Goal: Communication & Community: Share content

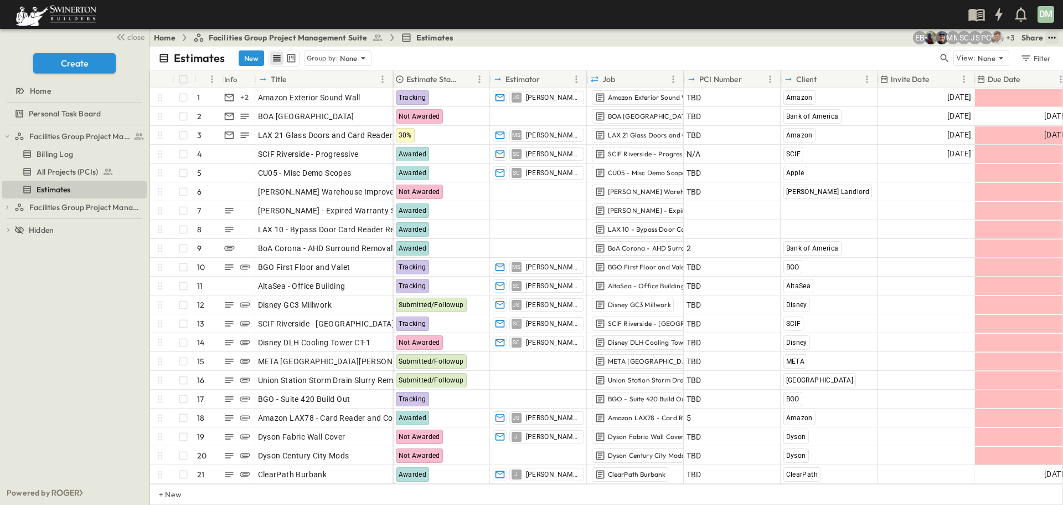
click at [1050, 35] on icon "test" at bounding box center [1052, 37] width 11 height 11
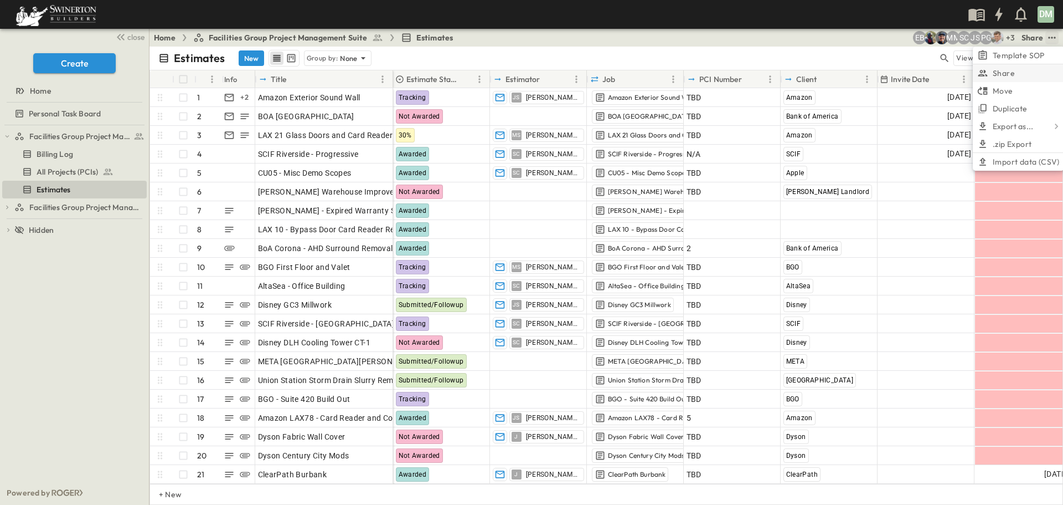
click at [997, 71] on span "Share" at bounding box center [1004, 73] width 22 height 11
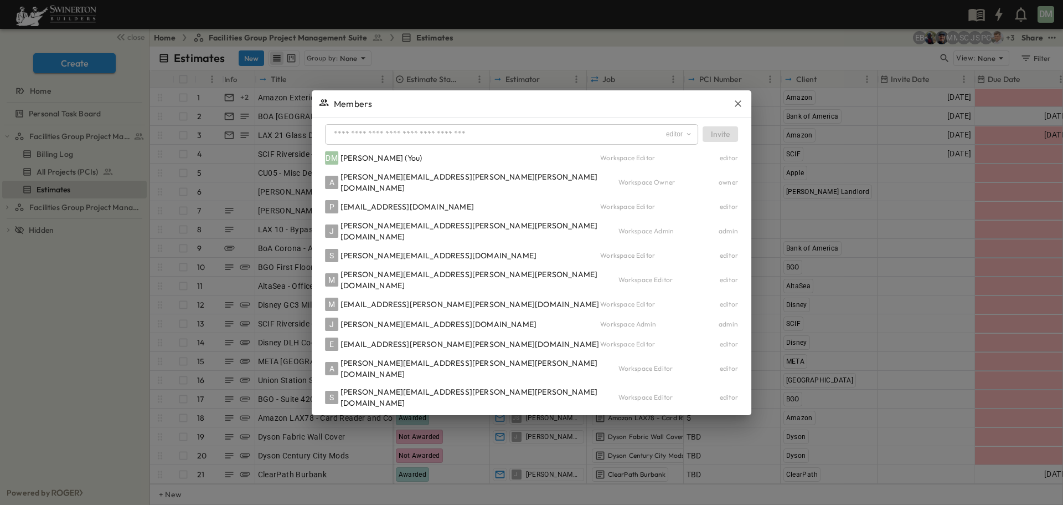
click at [444, 362] on div "[PERSON_NAME][EMAIL_ADDRESS][PERSON_NAME][PERSON_NAME][DOMAIN_NAME]" at bounding box center [479, 368] width 277 height 22
click at [459, 142] on input "text" at bounding box center [498, 134] width 336 height 16
click at [444, 361] on div "[PERSON_NAME][EMAIL_ADDRESS][PERSON_NAME][PERSON_NAME][DOMAIN_NAME]" at bounding box center [479, 368] width 277 height 22
click at [425, 142] on input "text" at bounding box center [498, 134] width 336 height 16
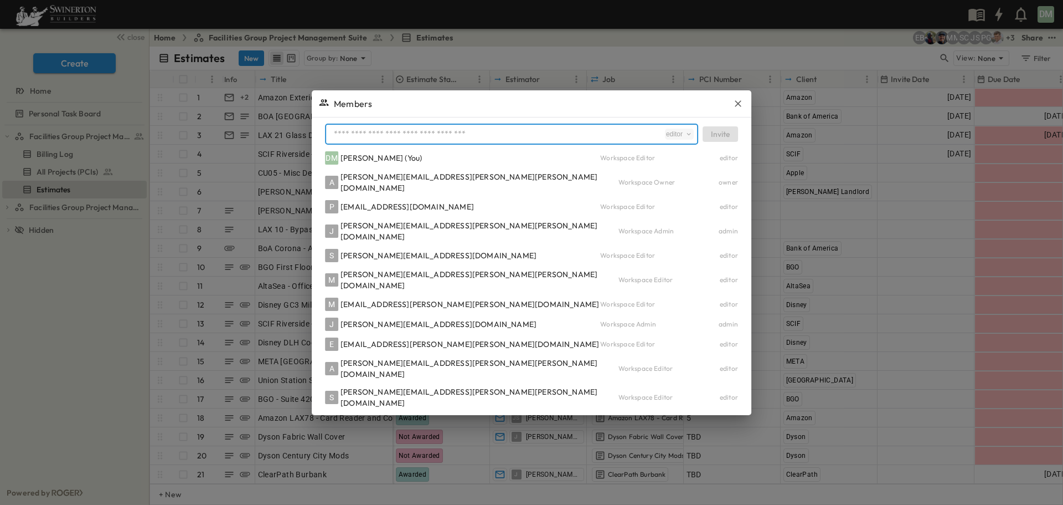
click at [685, 138] on icon "area-role" at bounding box center [689, 134] width 8 height 8
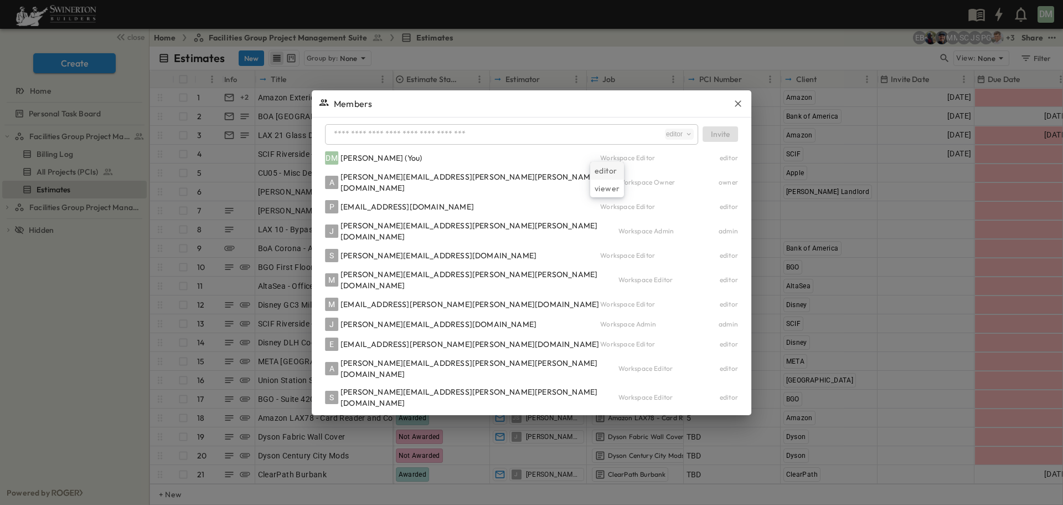
click at [608, 172] on span "editor" at bounding box center [606, 170] width 22 height 11
click at [440, 142] on input "text" at bounding box center [498, 134] width 336 height 16
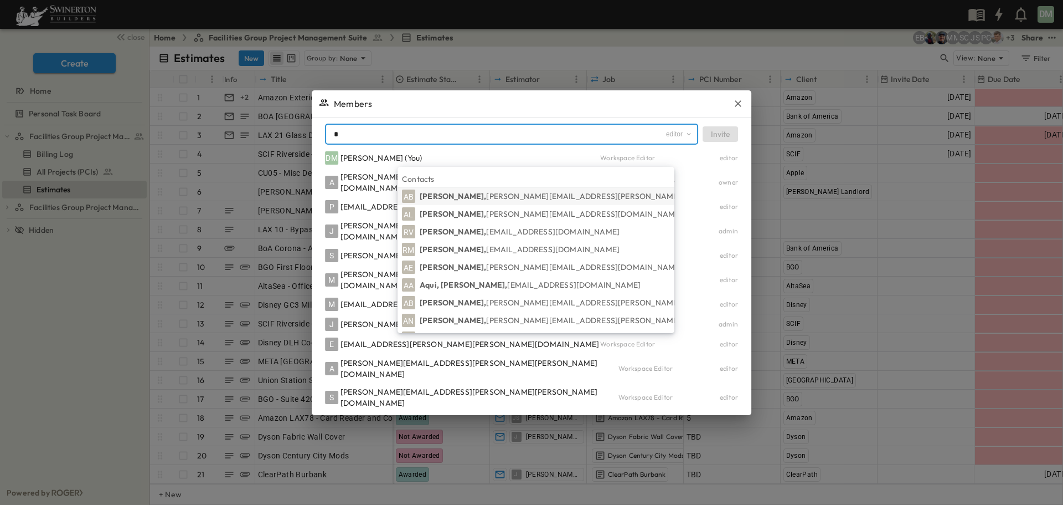
type input "*"
click at [461, 193] on p "[PERSON_NAME], [PERSON_NAME][EMAIL_ADDRESS][PERSON_NAME][PERSON_NAME][DOMAIN_NA…" at bounding box center [614, 196] width 388 height 11
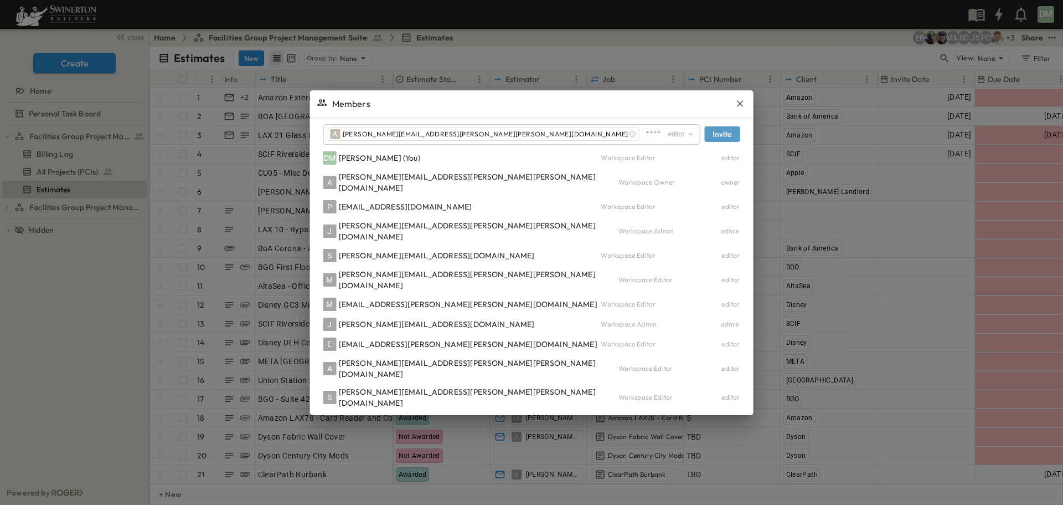
click at [704, 142] on button "Invite" at bounding box center [721, 134] width 35 height 16
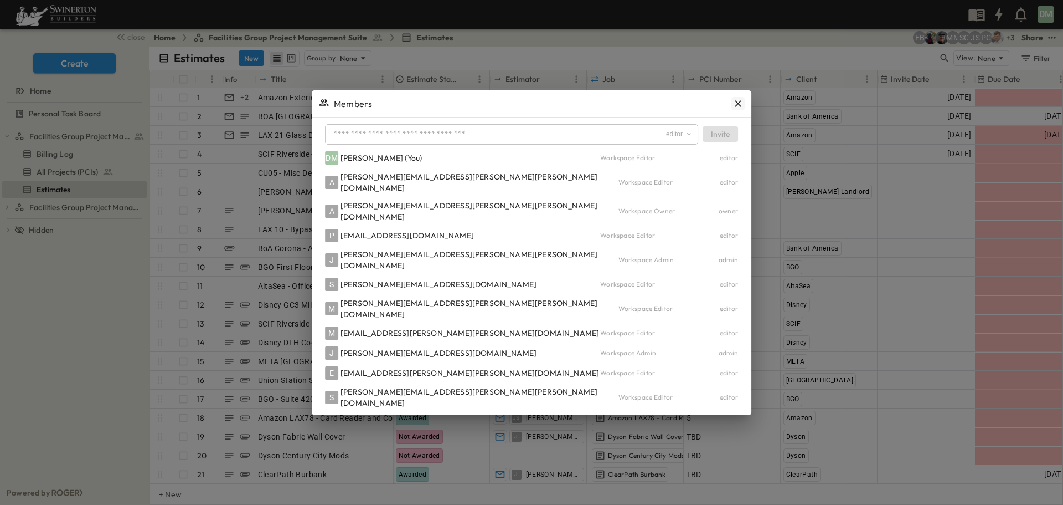
click at [665, 112] on div "Members" at bounding box center [532, 103] width 440 height 27
click at [733, 109] on icon "button" at bounding box center [738, 103] width 11 height 11
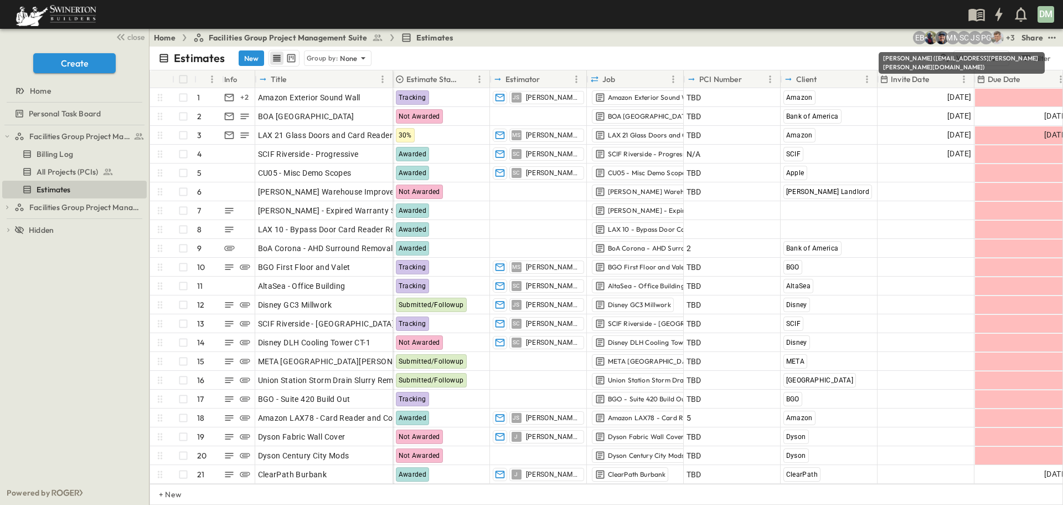
click at [943, 39] on img "Mark Sotelo (mark.sotelo@swinerton.com)" at bounding box center [941, 37] width 13 height 13
